Goal: Task Accomplishment & Management: Manage account settings

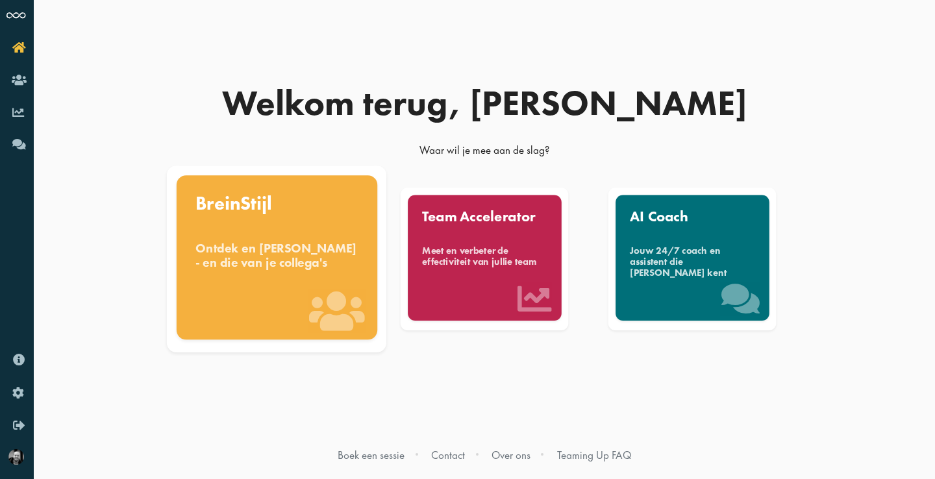
click at [286, 258] on div "Ontdek en benut jouw denkstijl - en die van je collega's" at bounding box center [276, 255] width 163 height 29
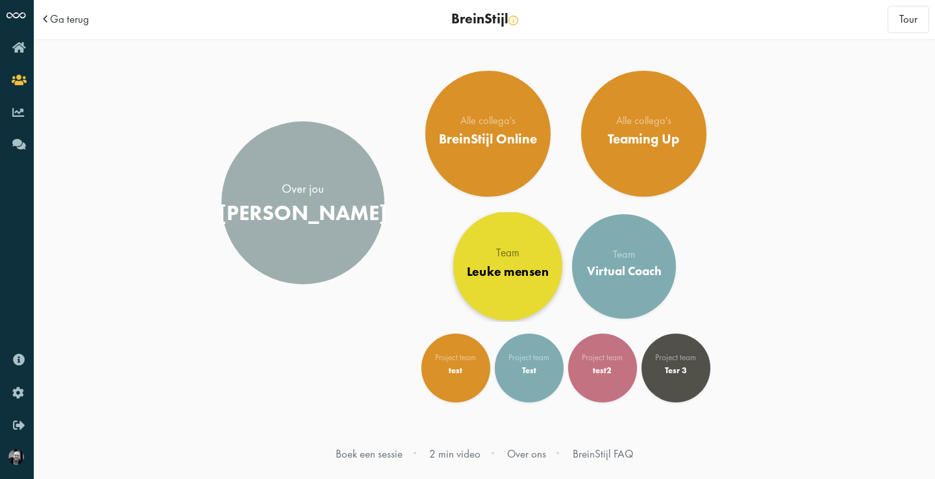
click at [489, 272] on div "Leuke mensen" at bounding box center [508, 272] width 82 height 16
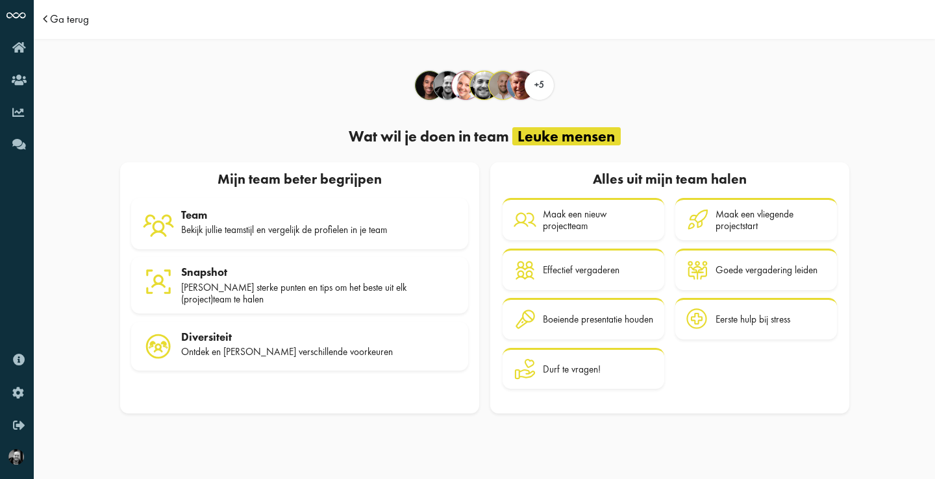
click at [68, 18] on span "Ga terug" at bounding box center [69, 19] width 39 height 11
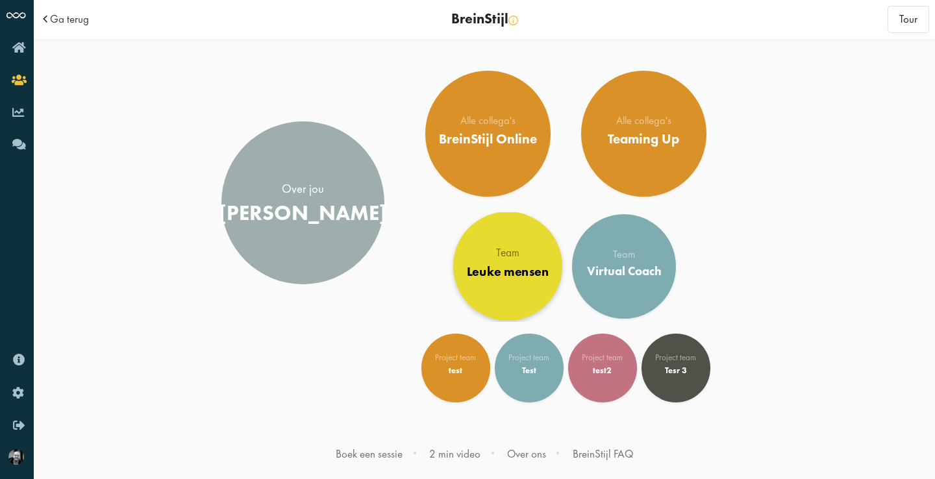
click at [508, 270] on div "Leuke mensen" at bounding box center [508, 272] width 82 height 16
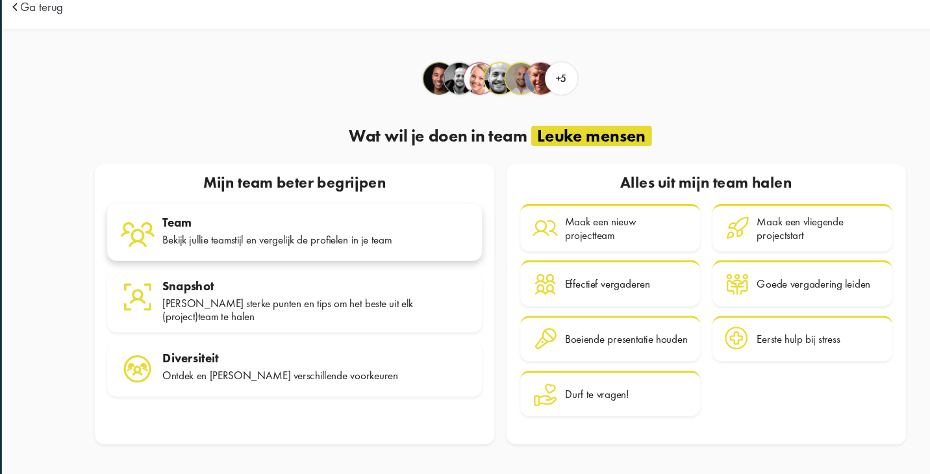
click at [295, 223] on div "Bekijk jullie teamstijl en vergelijk de profielen in je team" at bounding box center [317, 229] width 276 height 12
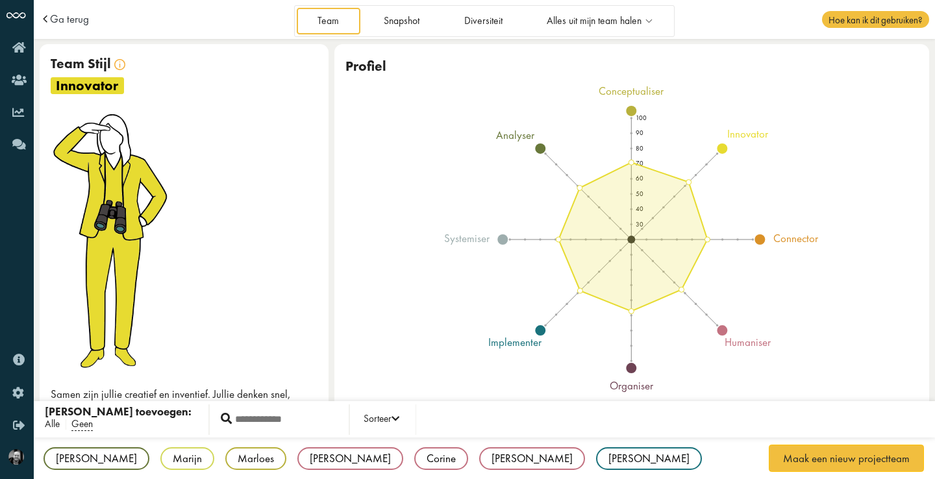
click at [55, 423] on span "Alle" at bounding box center [52, 424] width 15 height 14
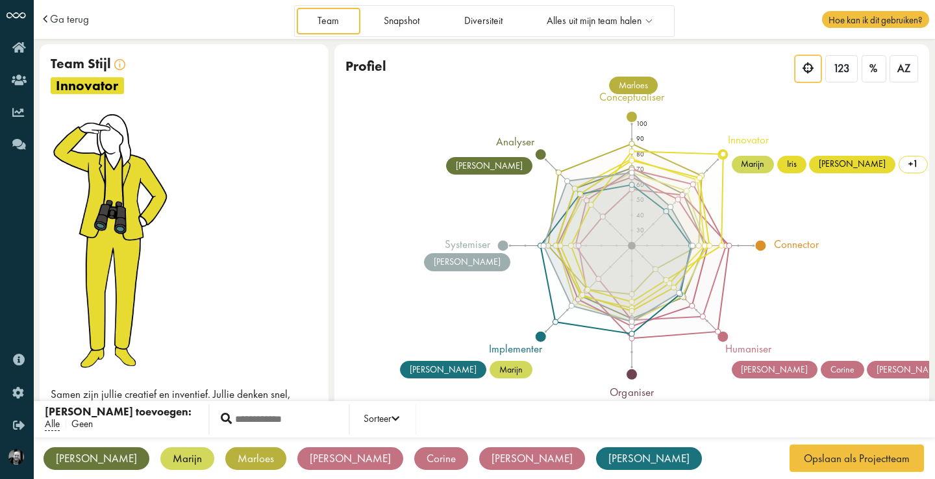
click at [92, 417] on span "Geen" at bounding box center [81, 424] width 21 height 14
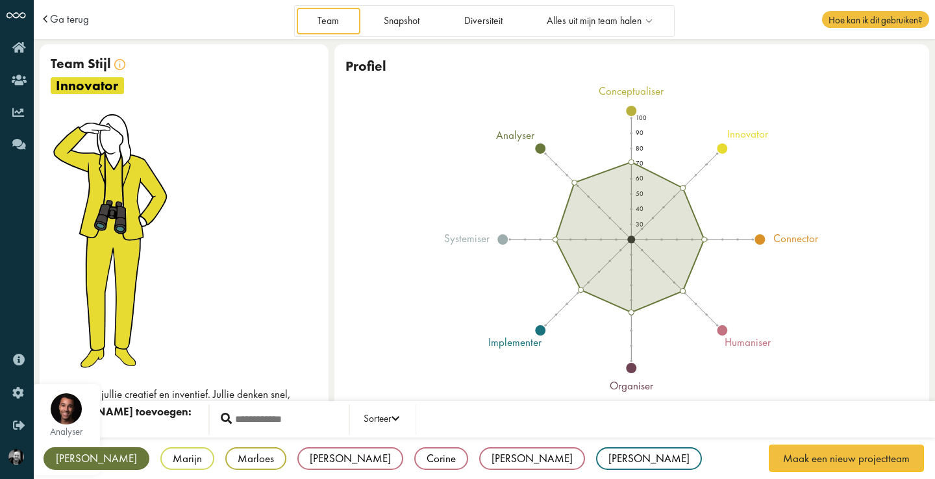
click at [73, 463] on div "[PERSON_NAME]" at bounding box center [96, 458] width 106 height 23
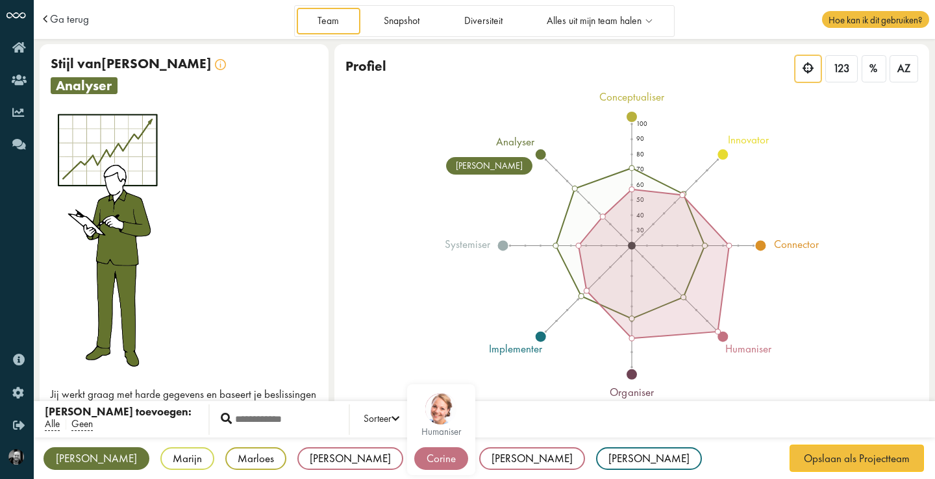
click at [414, 460] on div "Corine" at bounding box center [441, 458] width 54 height 23
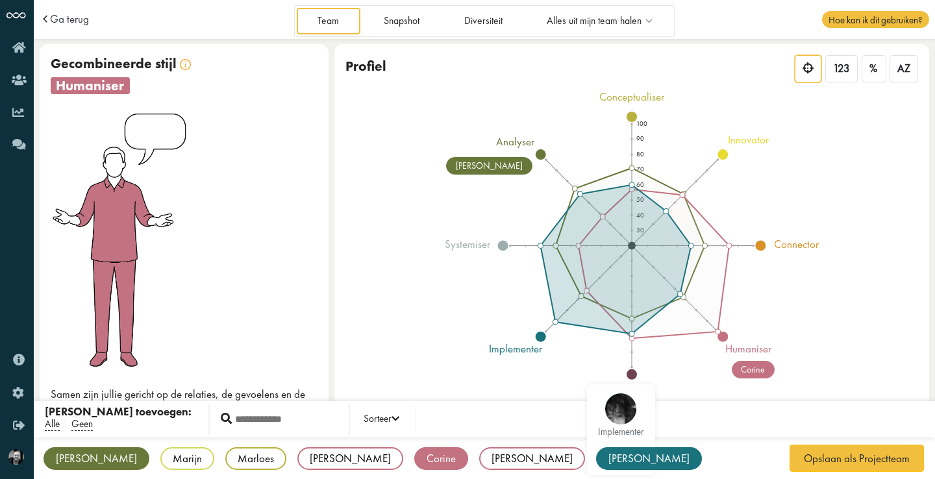
click at [596, 463] on div "[PERSON_NAME]" at bounding box center [649, 458] width 106 height 23
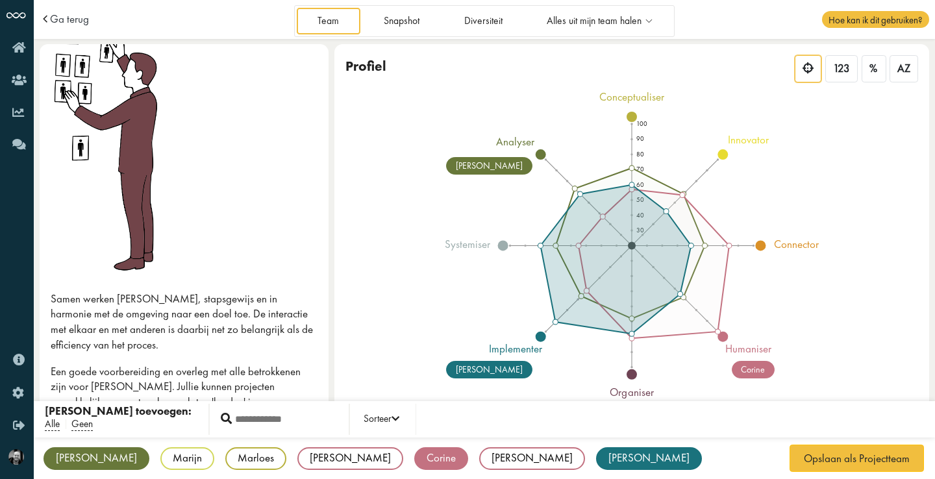
scroll to position [177, 0]
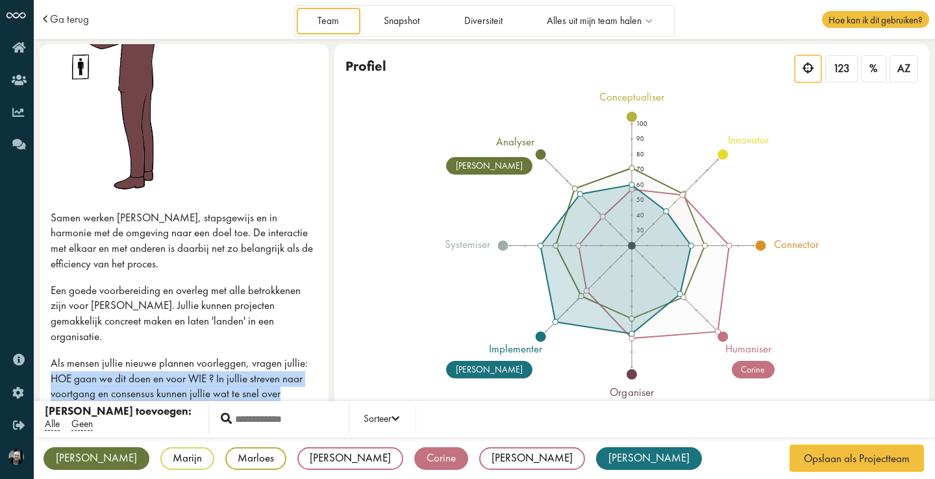
drag, startPoint x: 323, startPoint y: 356, endPoint x: 325, endPoint y: 386, distance: 30.0
click at [325, 386] on div "Team Stijl Stijl van Alex Team Stijl Gecombineerde stijl organiser Samen werken…" at bounding box center [185, 237] width 290 height 386
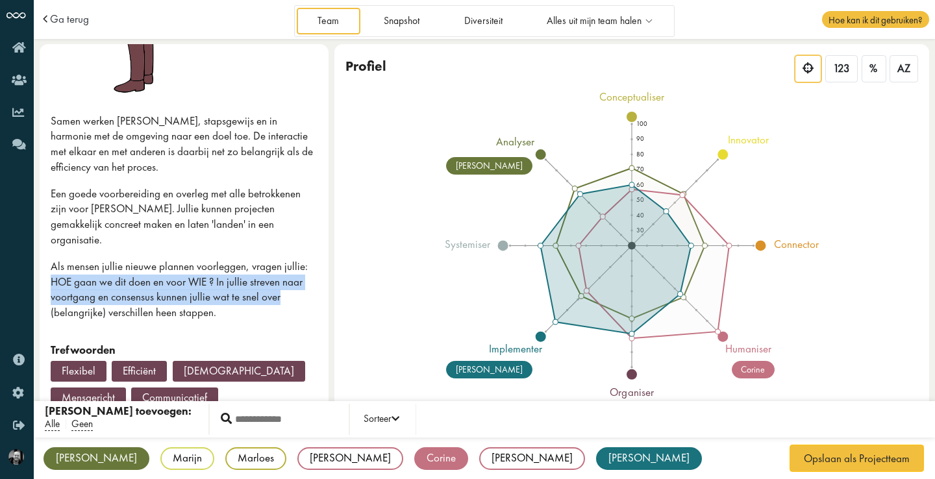
scroll to position [297, 0]
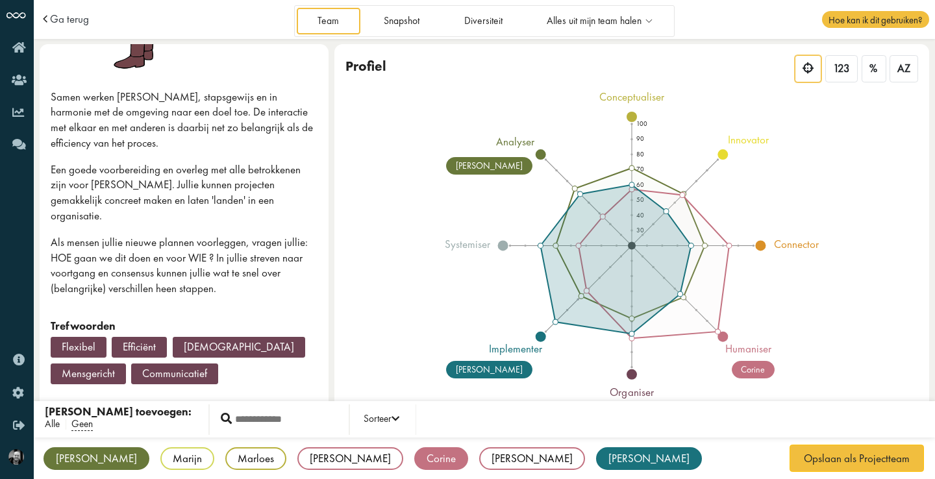
click at [51, 421] on span "Alle" at bounding box center [52, 424] width 15 height 14
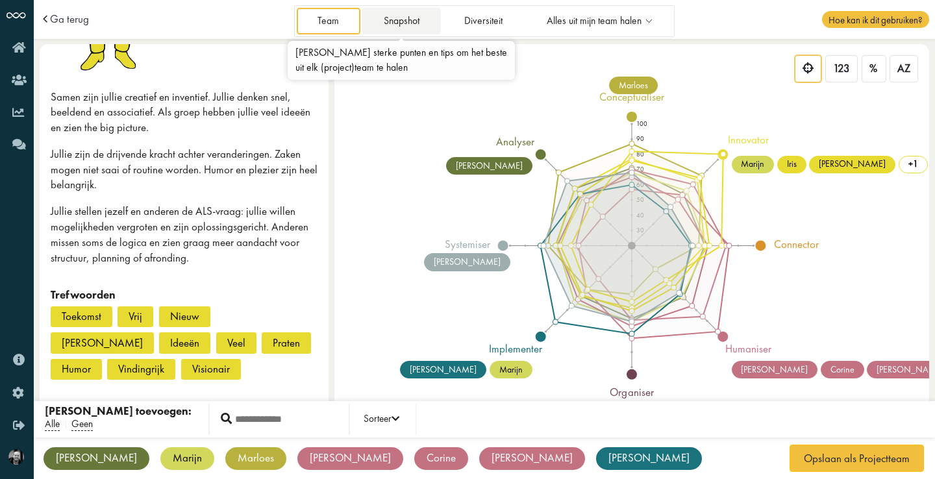
click at [393, 14] on link "Snapshot" at bounding box center [401, 21] width 78 height 27
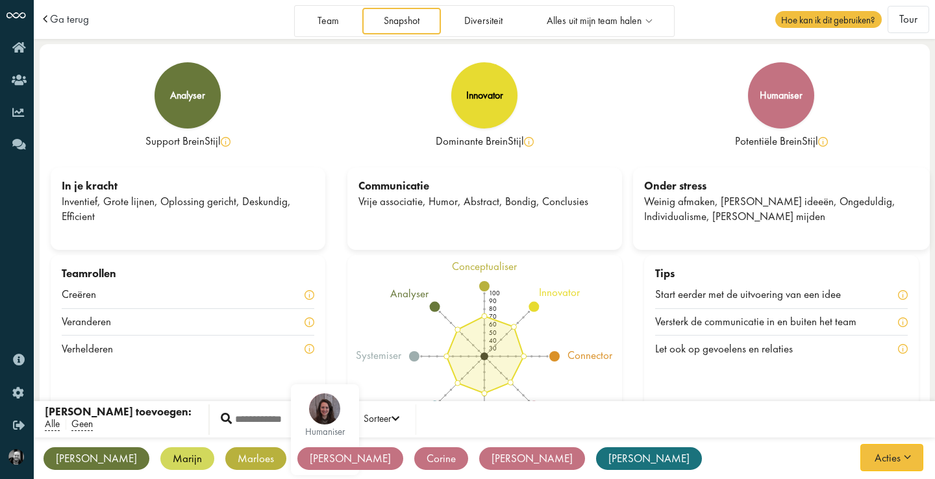
click at [297, 458] on div "Sabine" at bounding box center [350, 458] width 106 height 23
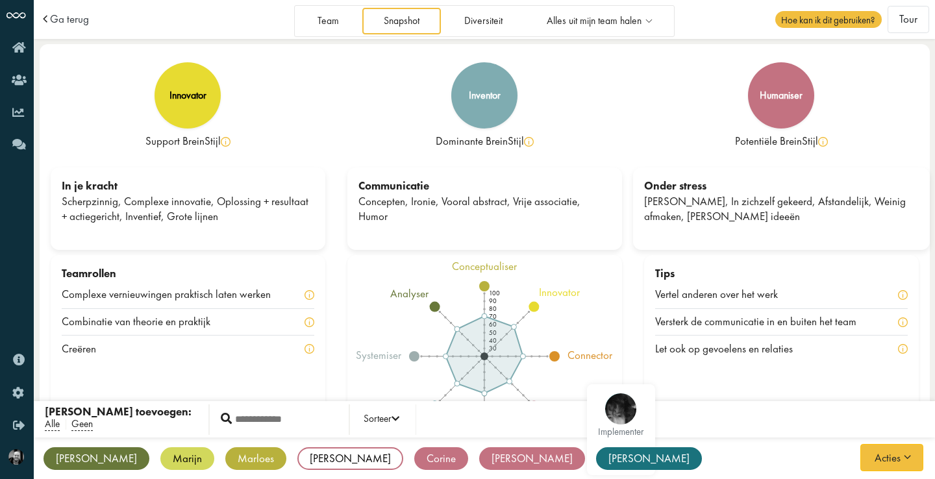
click at [596, 459] on div "[PERSON_NAME]" at bounding box center [649, 458] width 106 height 23
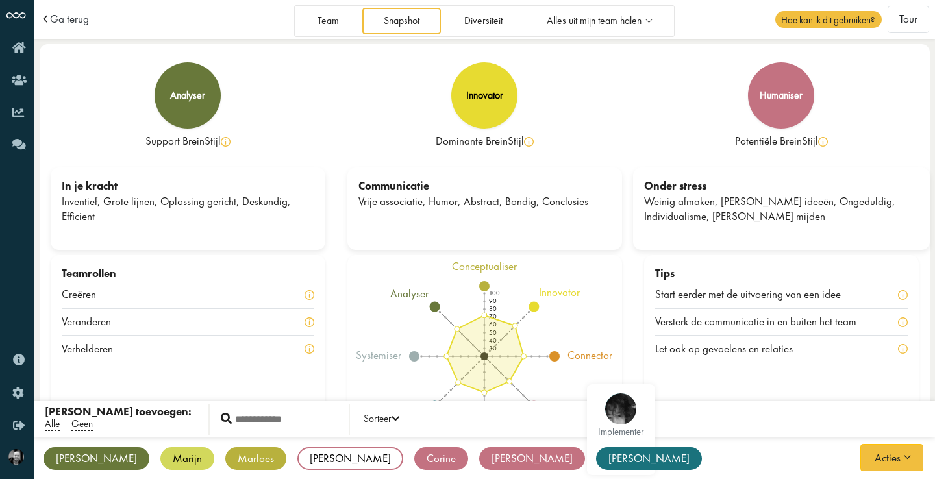
click at [596, 458] on div "[PERSON_NAME]" at bounding box center [649, 458] width 106 height 23
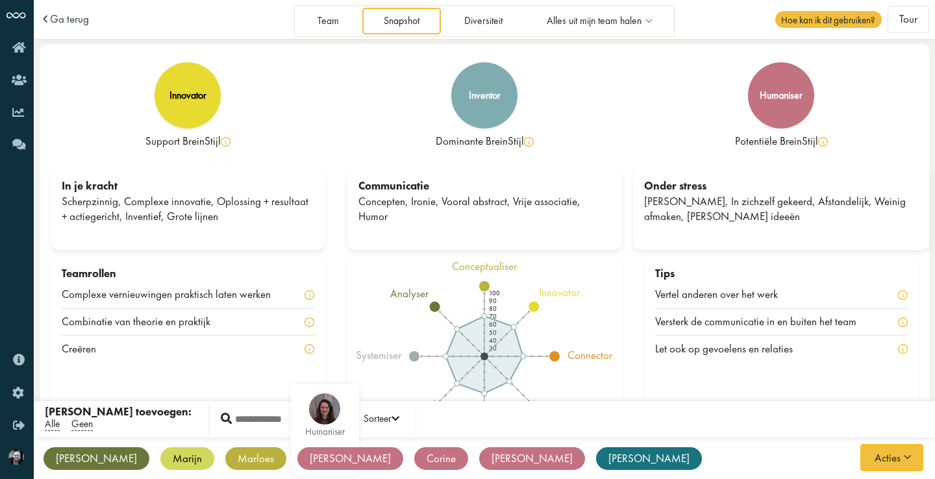
click at [297, 453] on div "[PERSON_NAME]" at bounding box center [350, 458] width 106 height 23
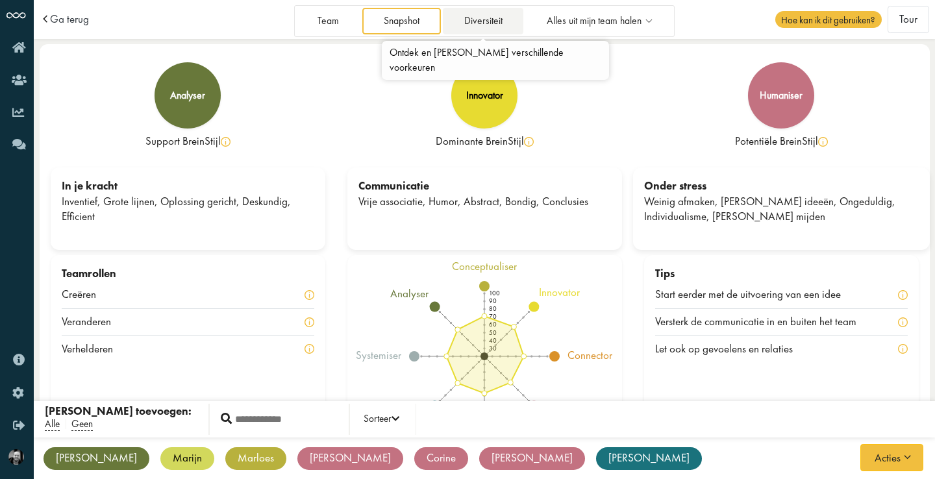
click at [487, 19] on link "Diversiteit" at bounding box center [483, 21] width 80 height 27
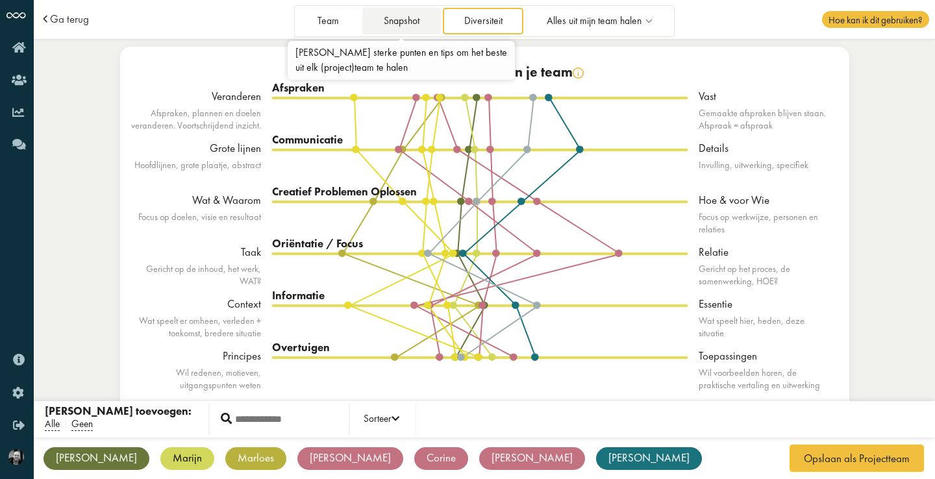
click at [401, 23] on link "Snapshot" at bounding box center [401, 21] width 78 height 27
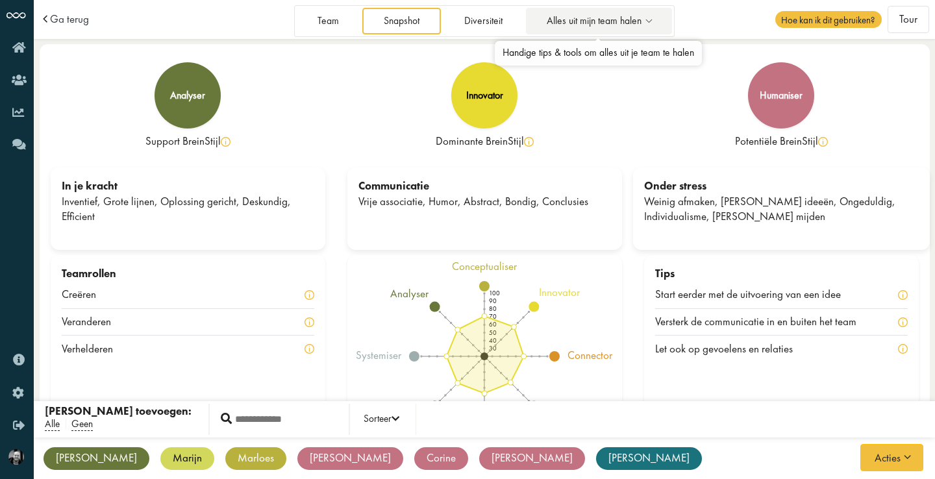
click at [591, 23] on span "Alles uit mijn team halen" at bounding box center [594, 21] width 95 height 11
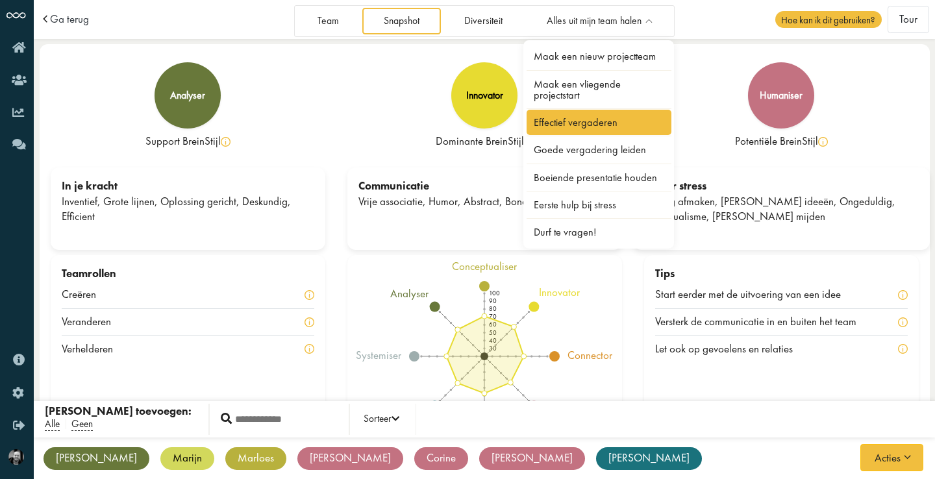
click at [620, 118] on link "Effectief vergaderen" at bounding box center [598, 122] width 145 height 25
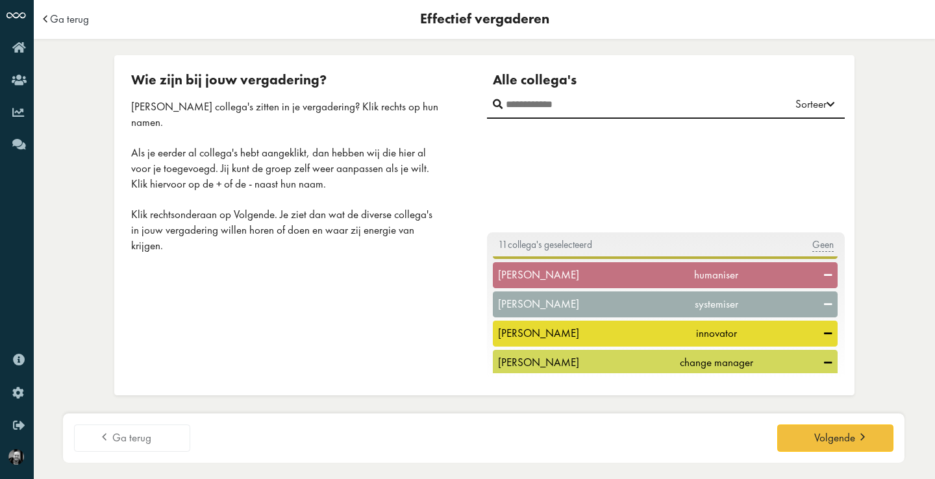
click at [824, 271] on icon at bounding box center [828, 275] width 8 height 12
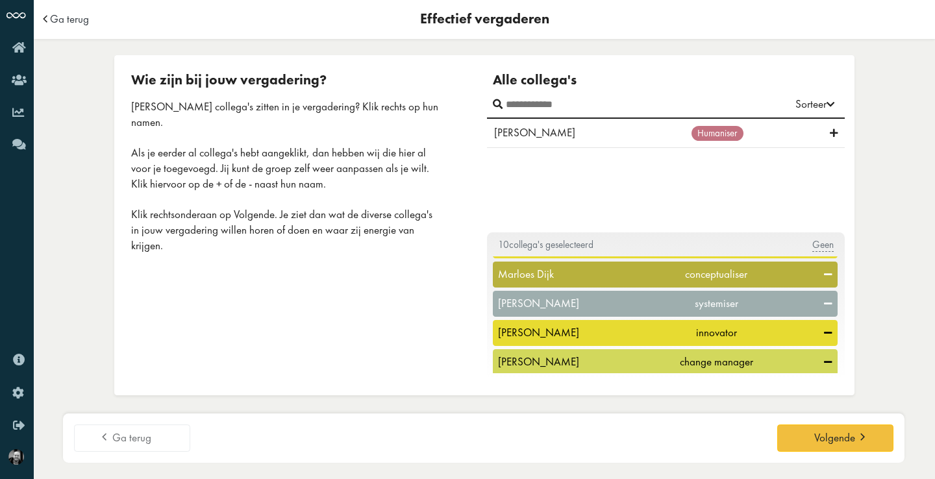
click at [824, 302] on icon at bounding box center [828, 304] width 8 height 12
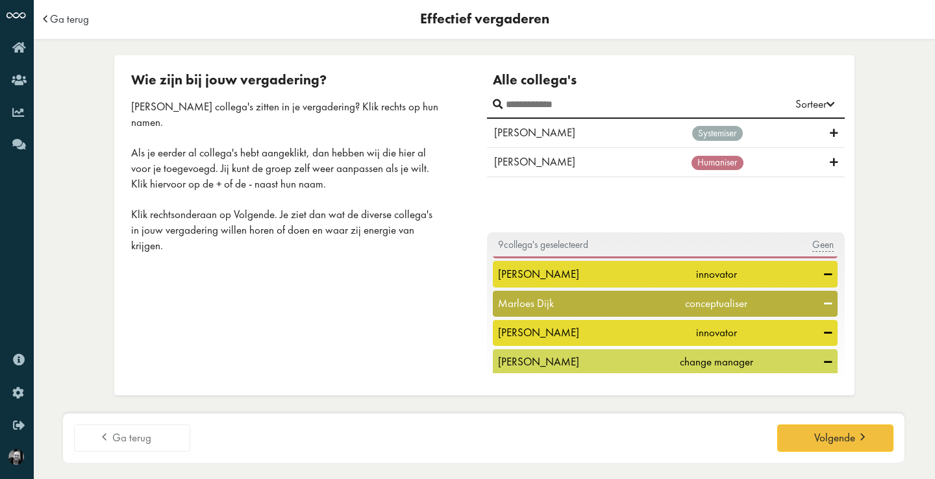
click at [824, 270] on icon at bounding box center [828, 275] width 8 height 12
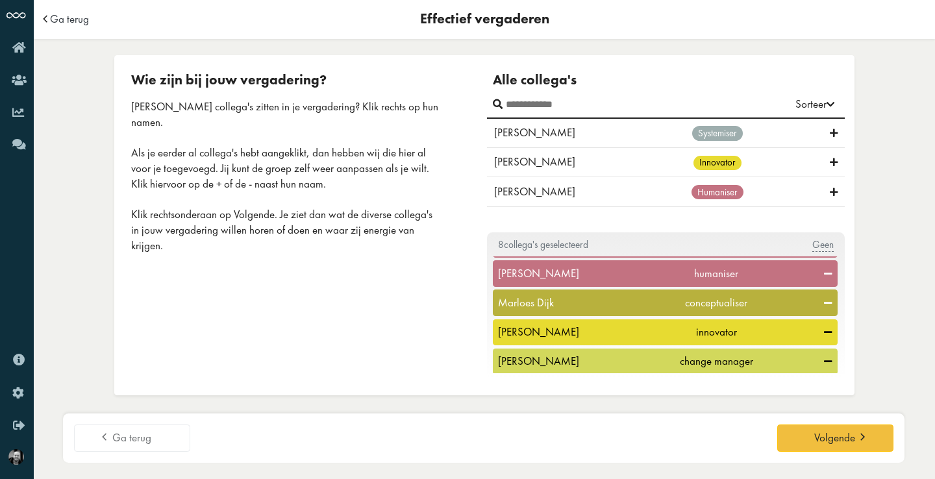
click at [824, 304] on icon at bounding box center [828, 303] width 8 height 12
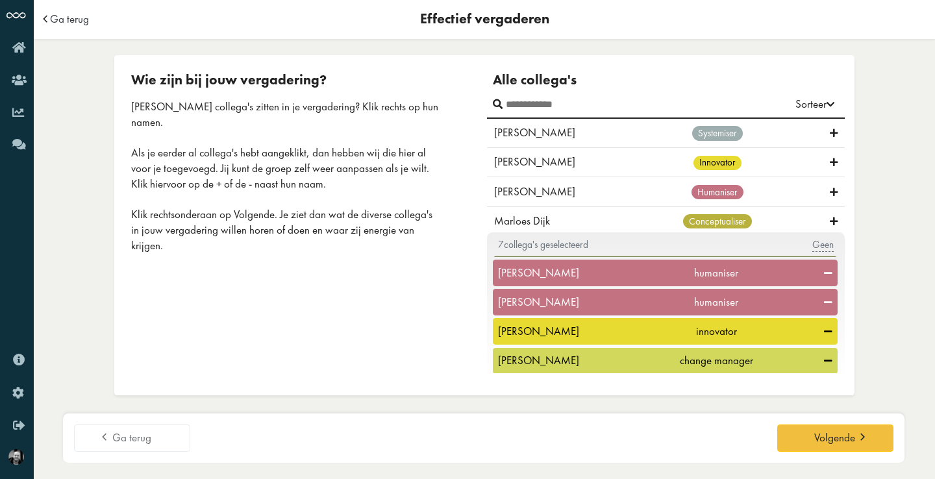
scroll to position [0, 0]
click at [826, 245] on span "Geen" at bounding box center [822, 245] width 21 height 14
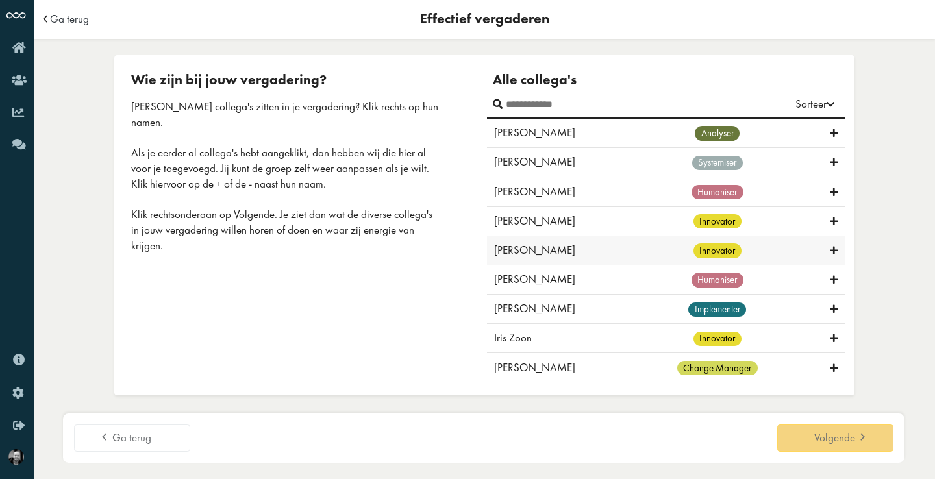
click at [830, 245] on icon at bounding box center [834, 251] width 8 height 12
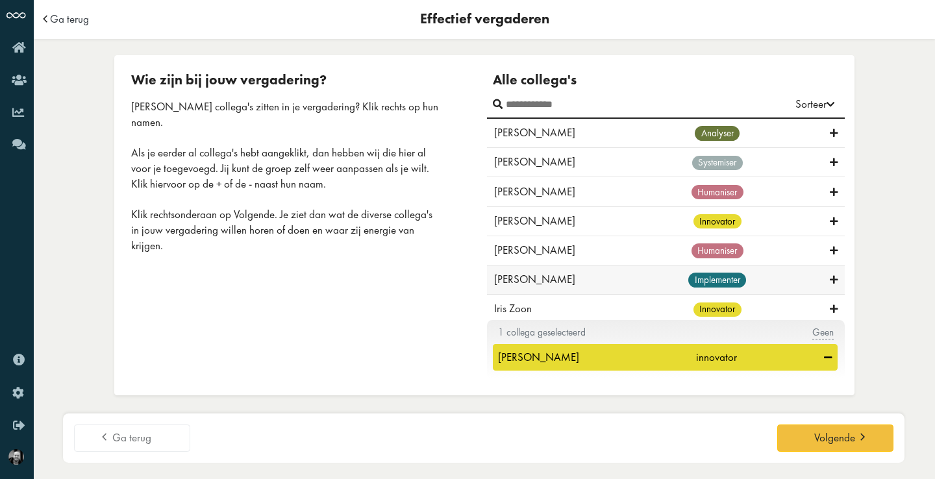
click at [819, 275] on div "implementer" at bounding box center [716, 280] width 225 height 16
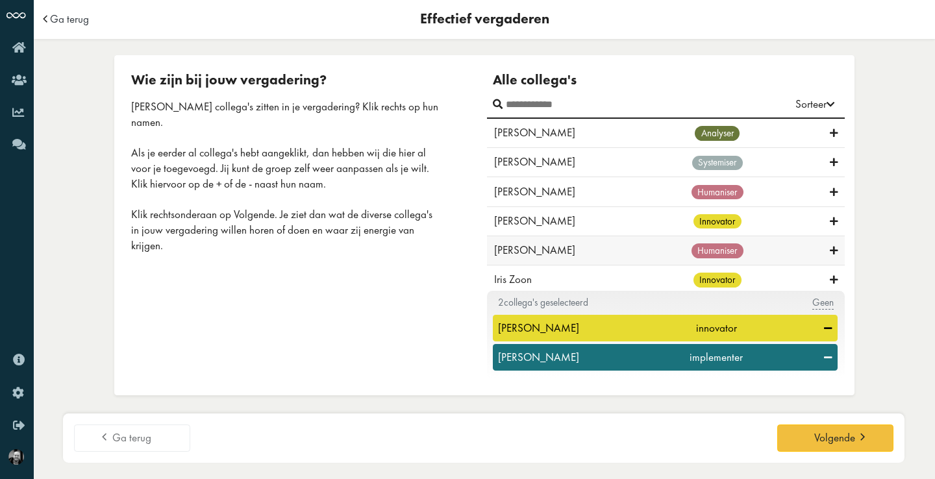
click at [830, 246] on icon at bounding box center [834, 251] width 8 height 12
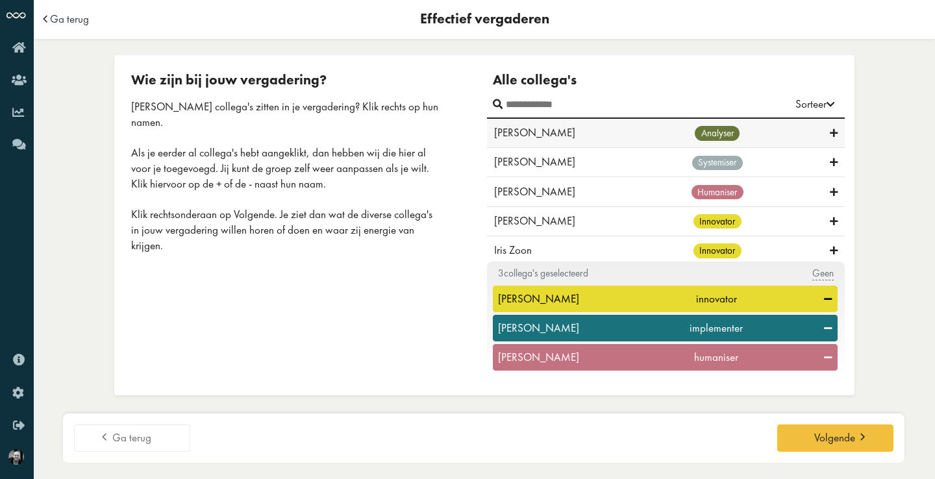
click at [831, 132] on icon at bounding box center [834, 133] width 8 height 12
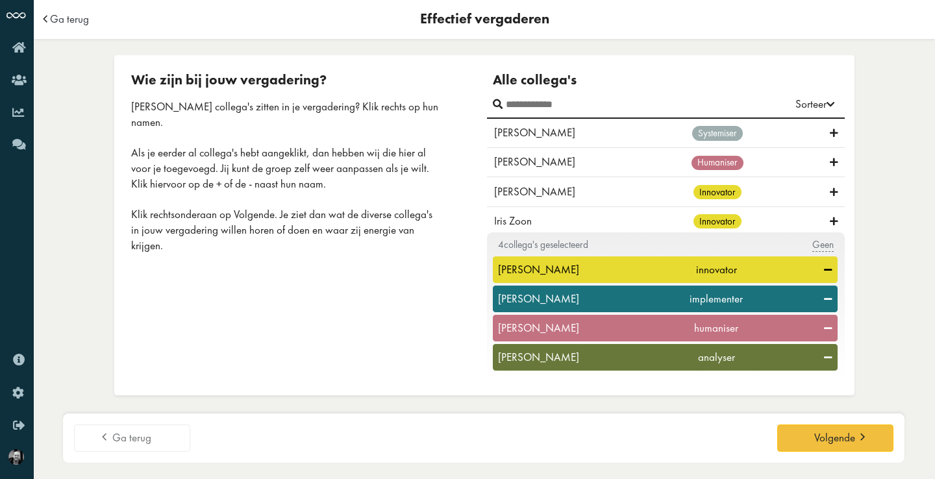
click at [451, 332] on div "Wie zijn bij jouw vergadering? Welke collega's zitten in je vergadering? Klik r…" at bounding box center [303, 225] width 364 height 308
click at [787, 436] on button "Volgende" at bounding box center [835, 438] width 116 height 27
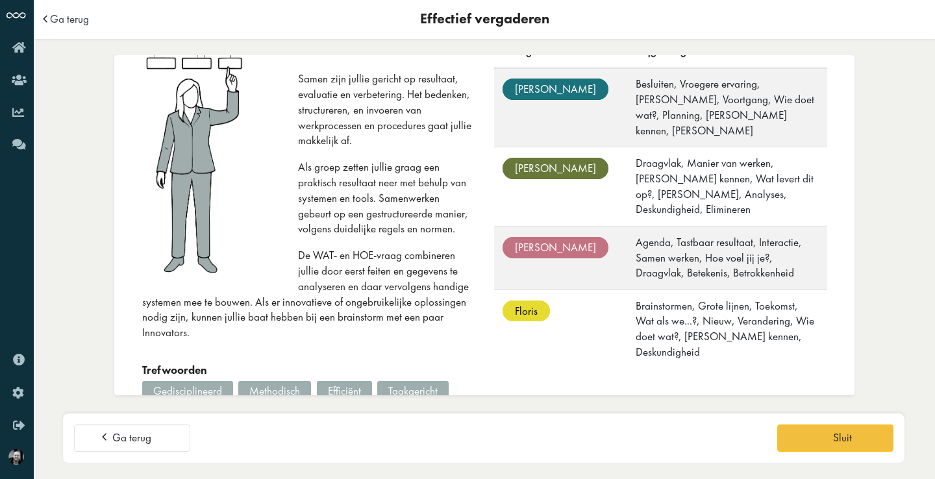
scroll to position [40, 0]
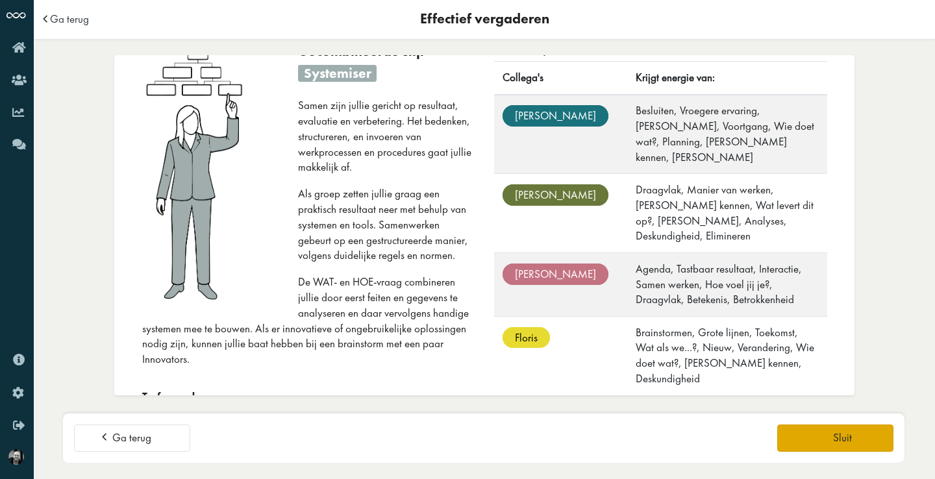
click at [800, 436] on link "Sluit" at bounding box center [835, 438] width 116 height 27
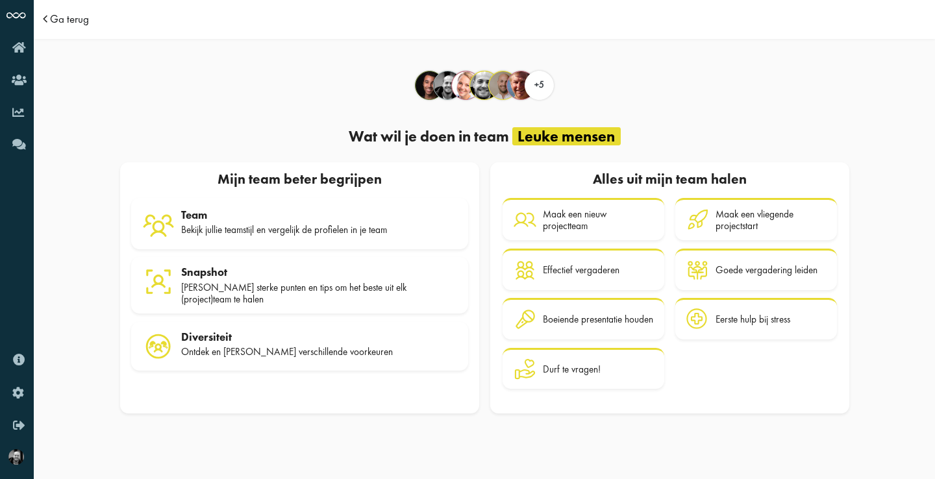
click at [75, 23] on span "Ga terug" at bounding box center [69, 19] width 39 height 11
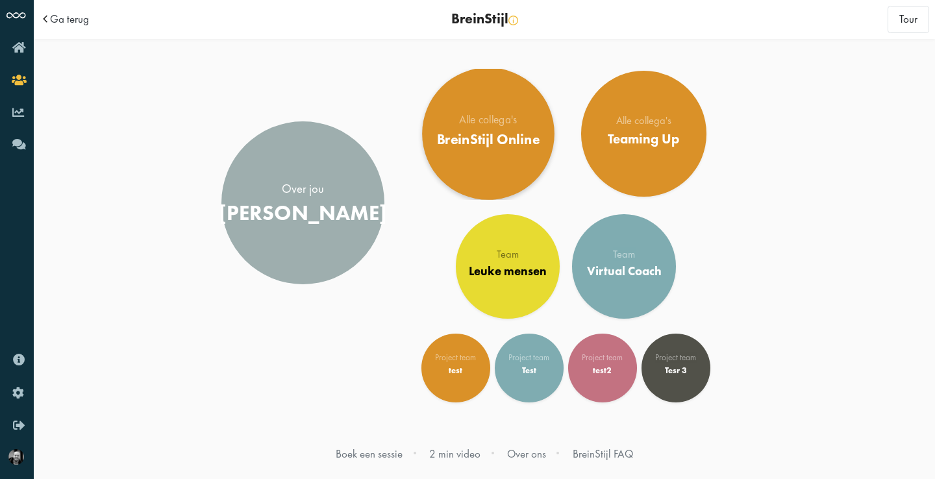
click at [486, 147] on div "BreinStijl Online" at bounding box center [487, 139] width 103 height 17
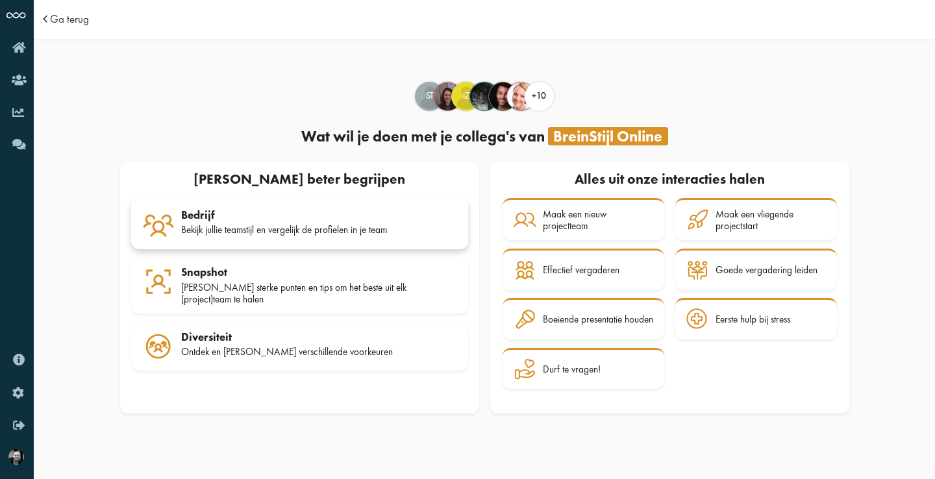
click at [299, 227] on div "Bekijk jullie teamstijl en vergelijk de profielen in je team" at bounding box center [319, 230] width 276 height 12
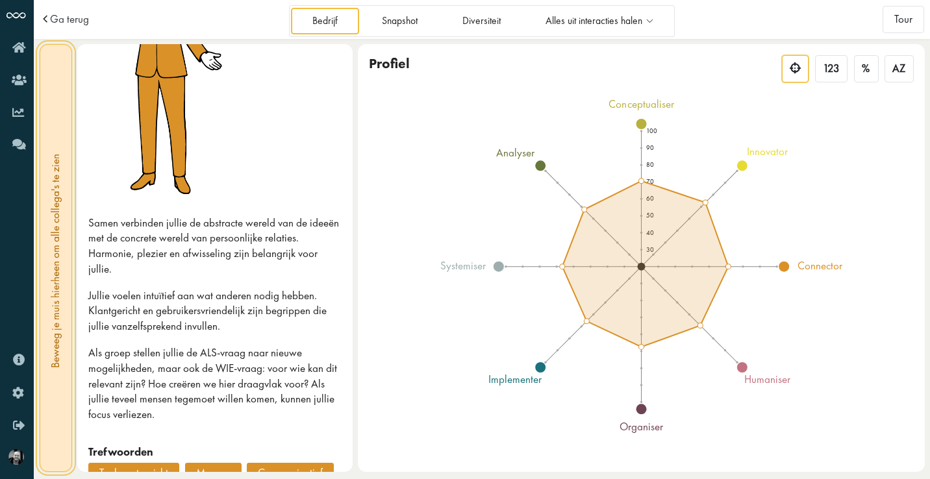
scroll to position [135, 0]
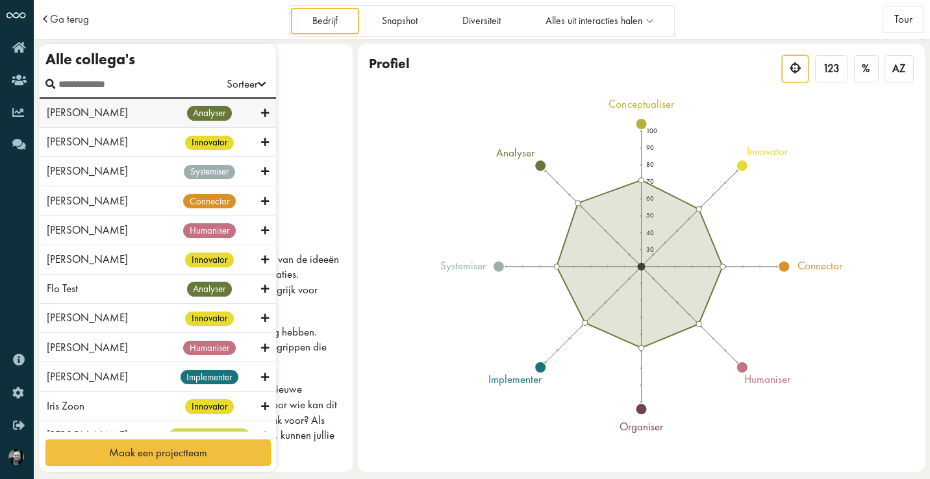
click at [53, 121] on div "Alex Engels analyser" at bounding box center [158, 113] width 236 height 29
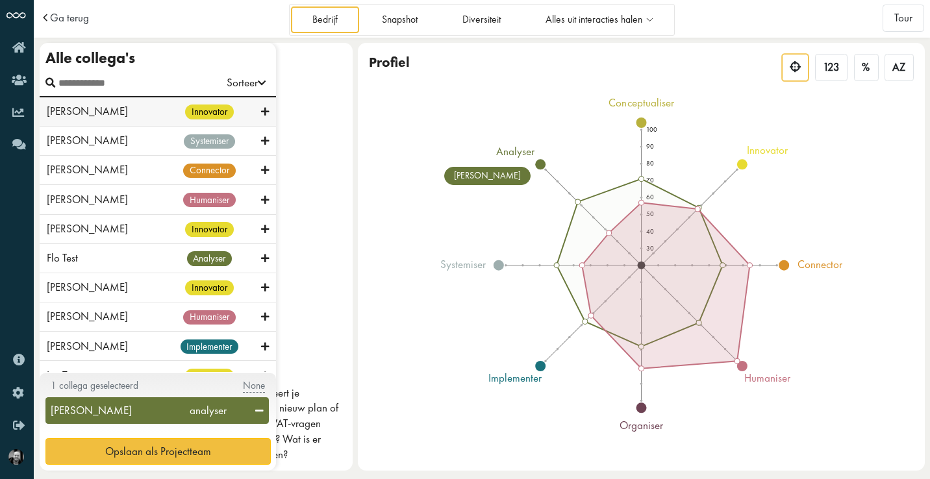
scroll to position [0, 0]
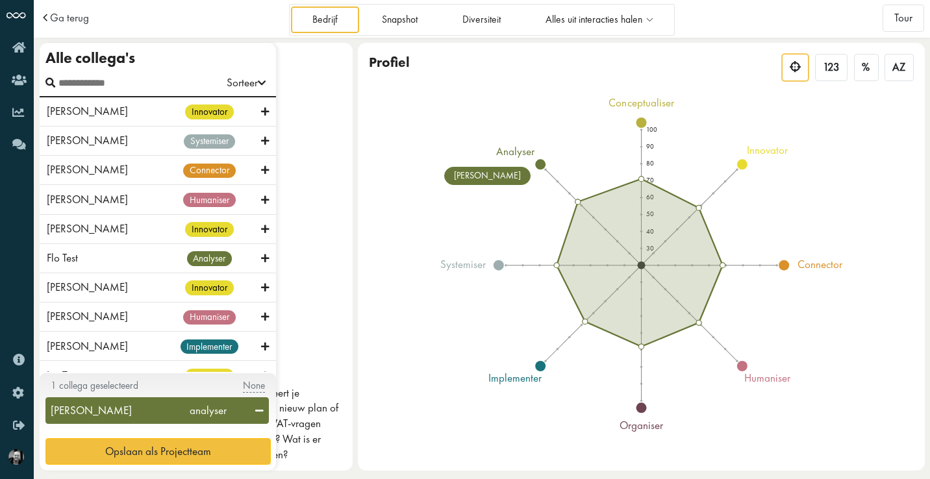
click at [221, 412] on span "analyser" at bounding box center [208, 410] width 37 height 14
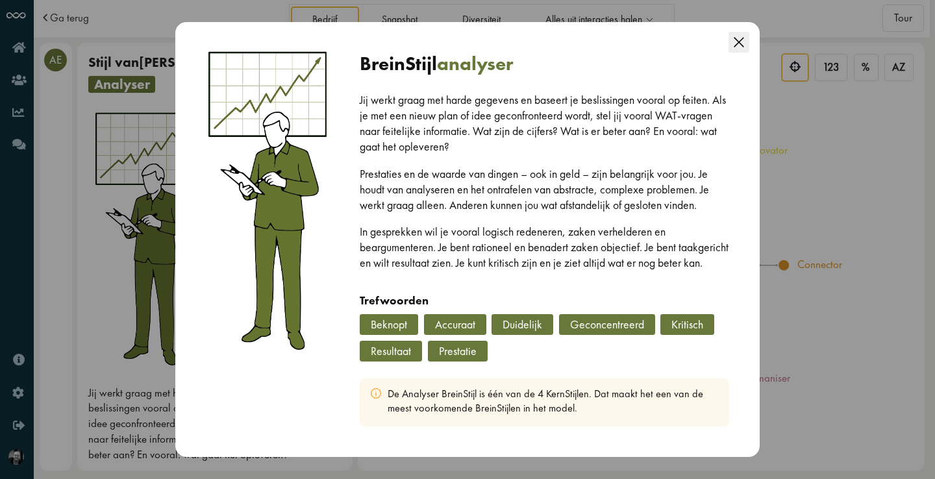
click at [742, 36] on icon "Close this dialog" at bounding box center [738, 42] width 21 height 21
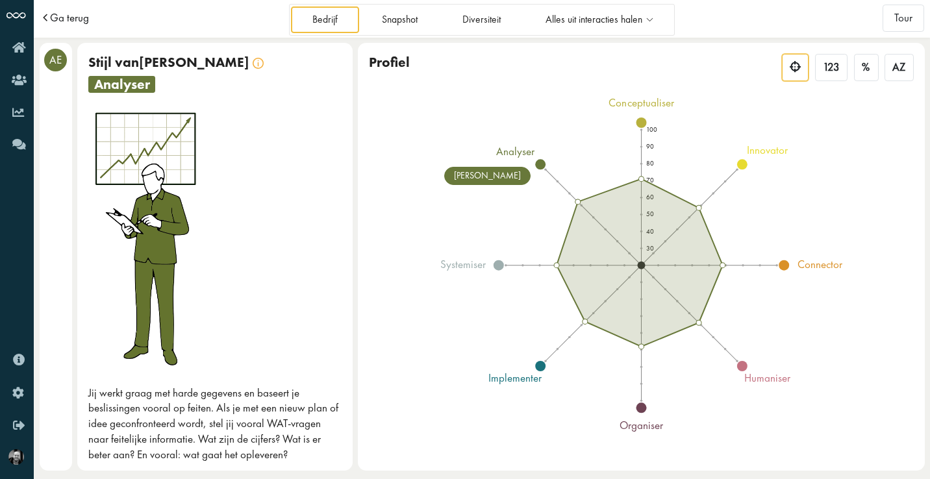
click at [73, 14] on span "Ga terug" at bounding box center [69, 17] width 39 height 11
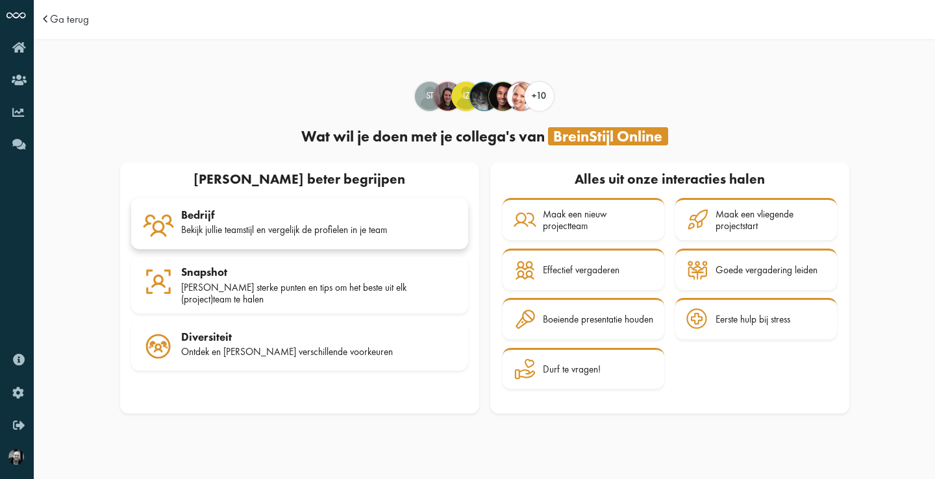
click at [234, 225] on div "Bekijk jullie teamstijl en vergelijk de profielen in je team" at bounding box center [319, 230] width 276 height 12
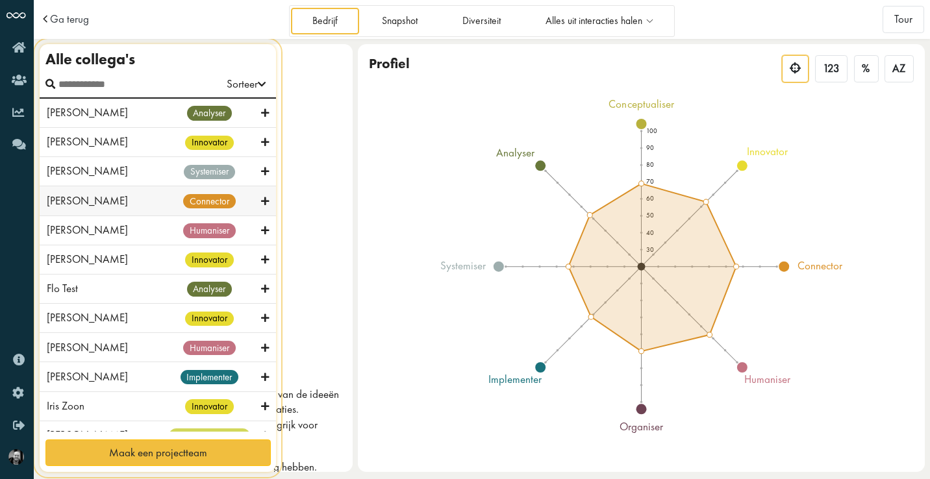
click at [261, 201] on icon at bounding box center [265, 201] width 8 height 12
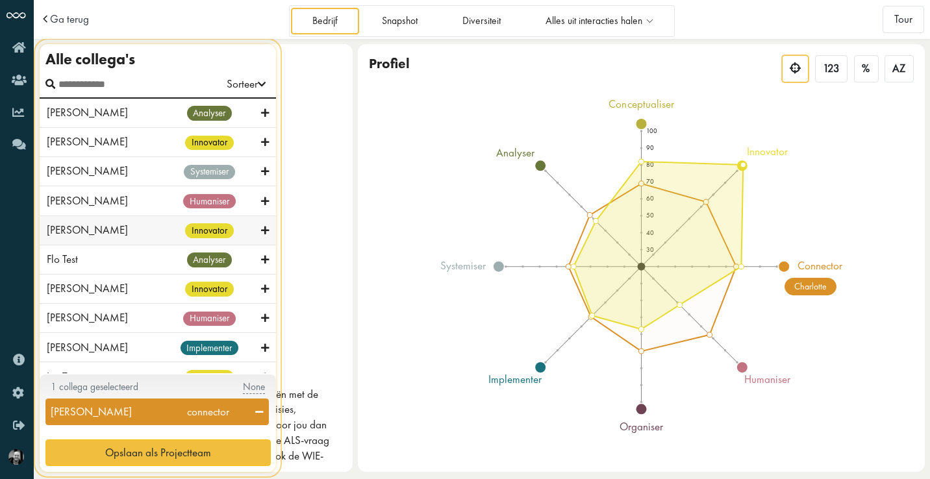
click at [261, 227] on icon at bounding box center [265, 231] width 8 height 12
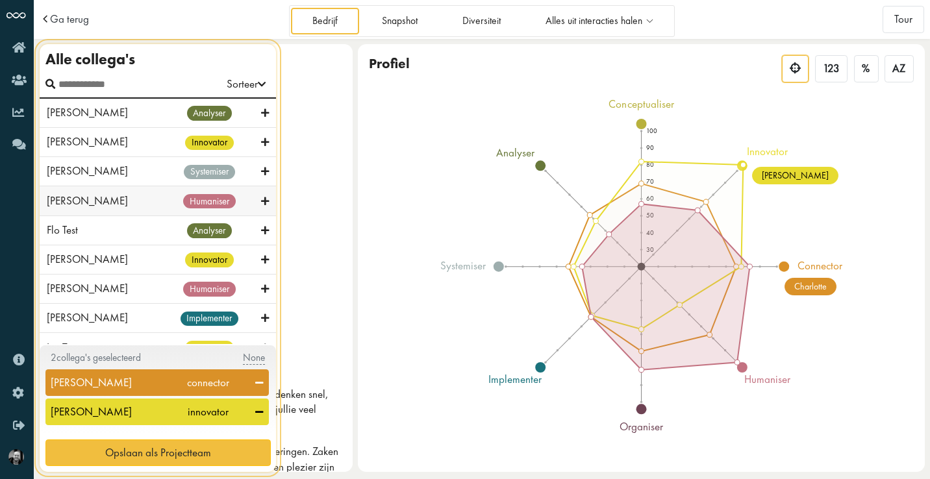
click at [261, 198] on icon at bounding box center [265, 201] width 8 height 12
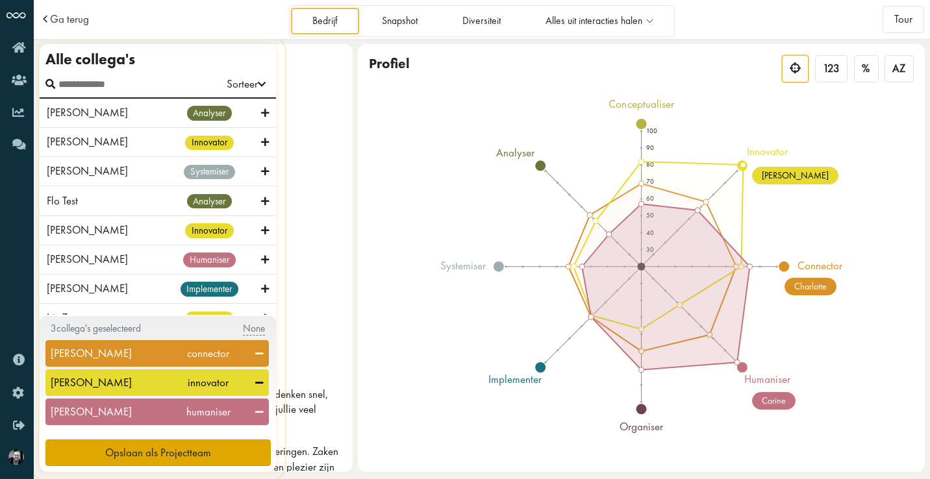
click at [203, 449] on span "Opslaan als Projectteam" at bounding box center [158, 452] width 106 height 14
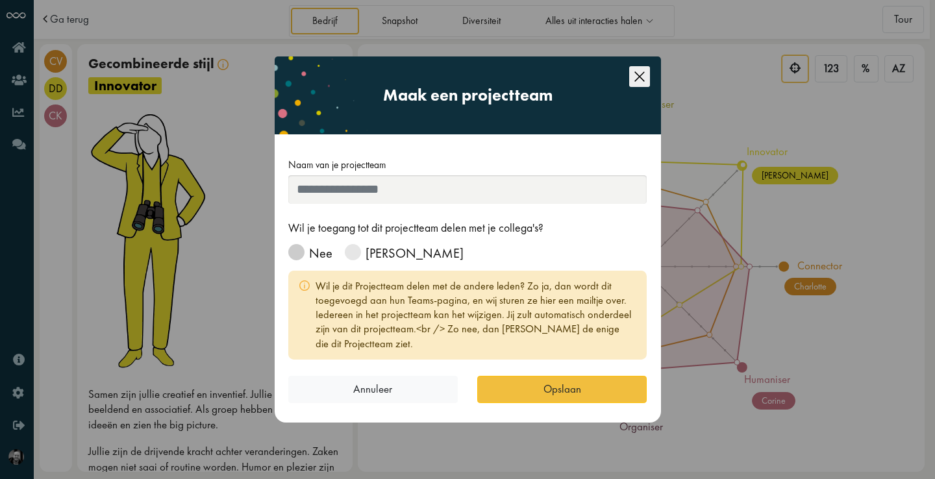
click at [301, 251] on span at bounding box center [296, 252] width 16 height 16
click at [326, 187] on input "Naam van je projectteam" at bounding box center [467, 189] width 359 height 29
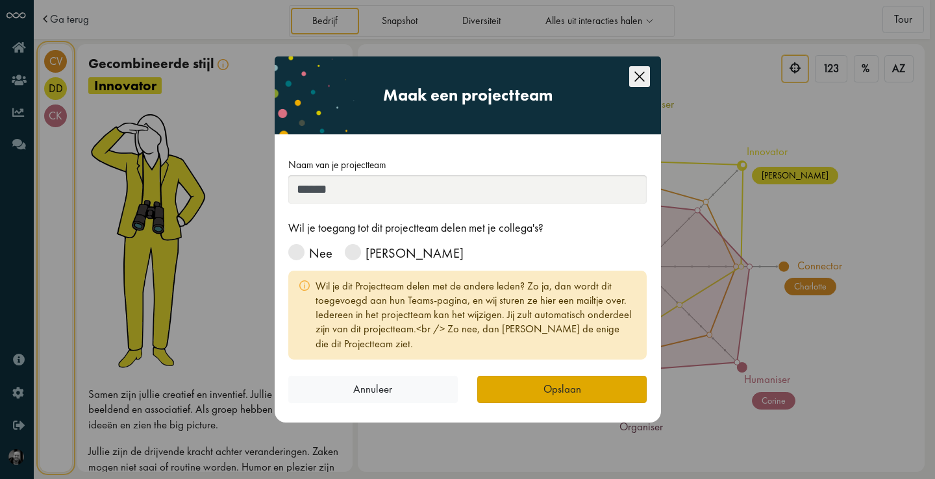
type input "******"
click at [562, 383] on button "Opslaan" at bounding box center [561, 389] width 169 height 27
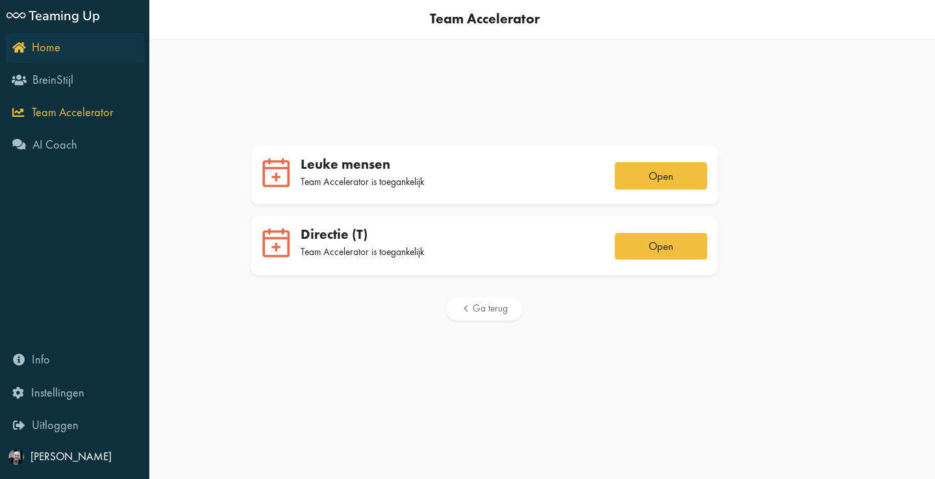
click at [16, 49] on icon "Home" at bounding box center [36, 47] width 48 height 12
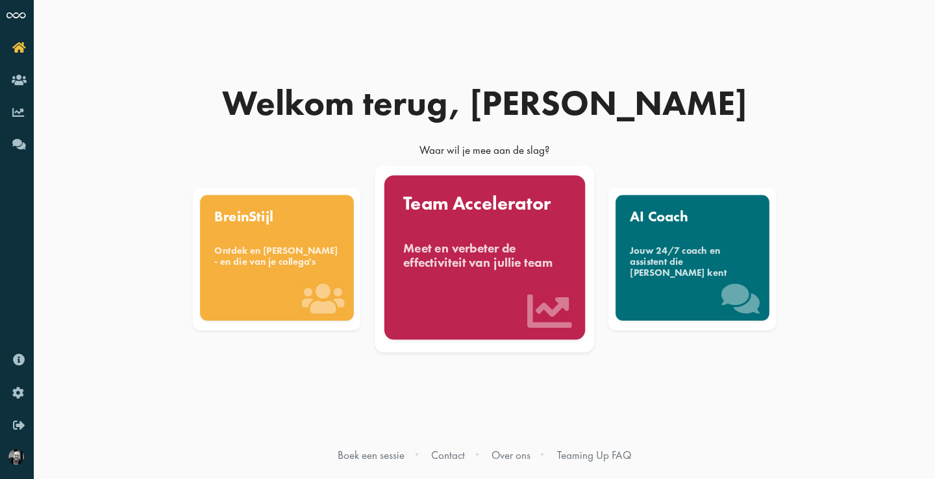
click at [489, 274] on div "Team Accelerator Meet en verbeter de effectiviteit van jullie team" at bounding box center [484, 257] width 201 height 164
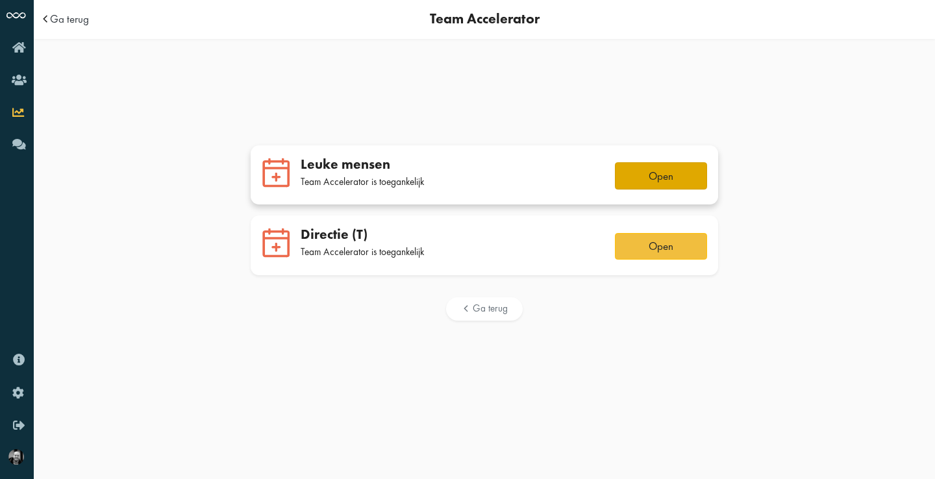
click at [677, 177] on button "Open" at bounding box center [661, 175] width 92 height 27
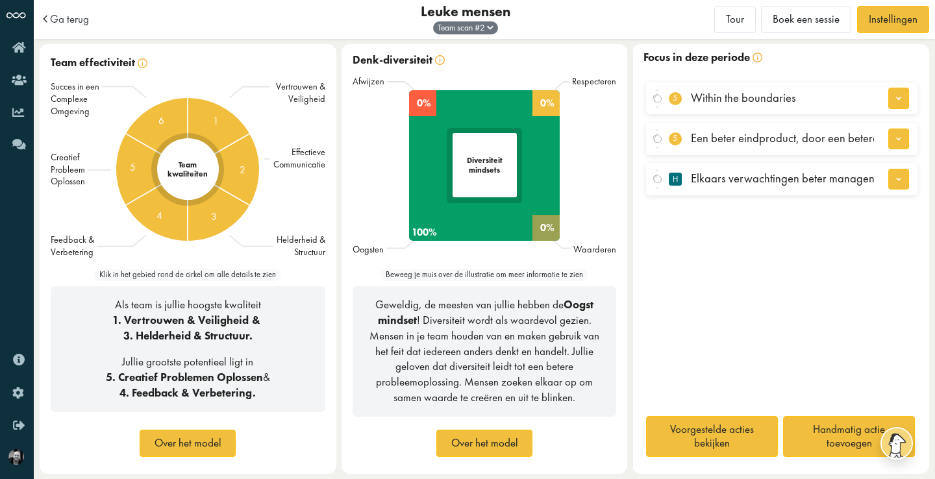
click at [492, 24] on span at bounding box center [490, 27] width 6 height 11
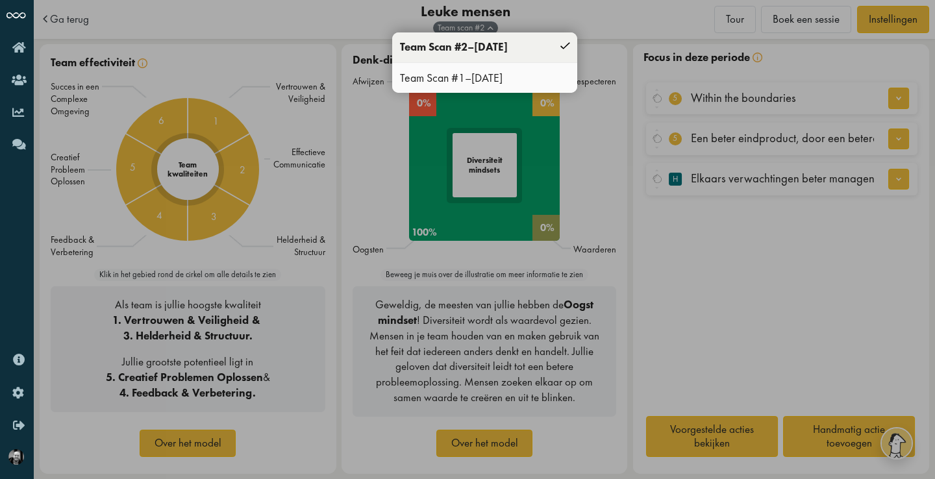
click at [491, 77] on span "[DATE]" at bounding box center [486, 77] width 31 height 15
